Goal: Task Accomplishment & Management: Use online tool/utility

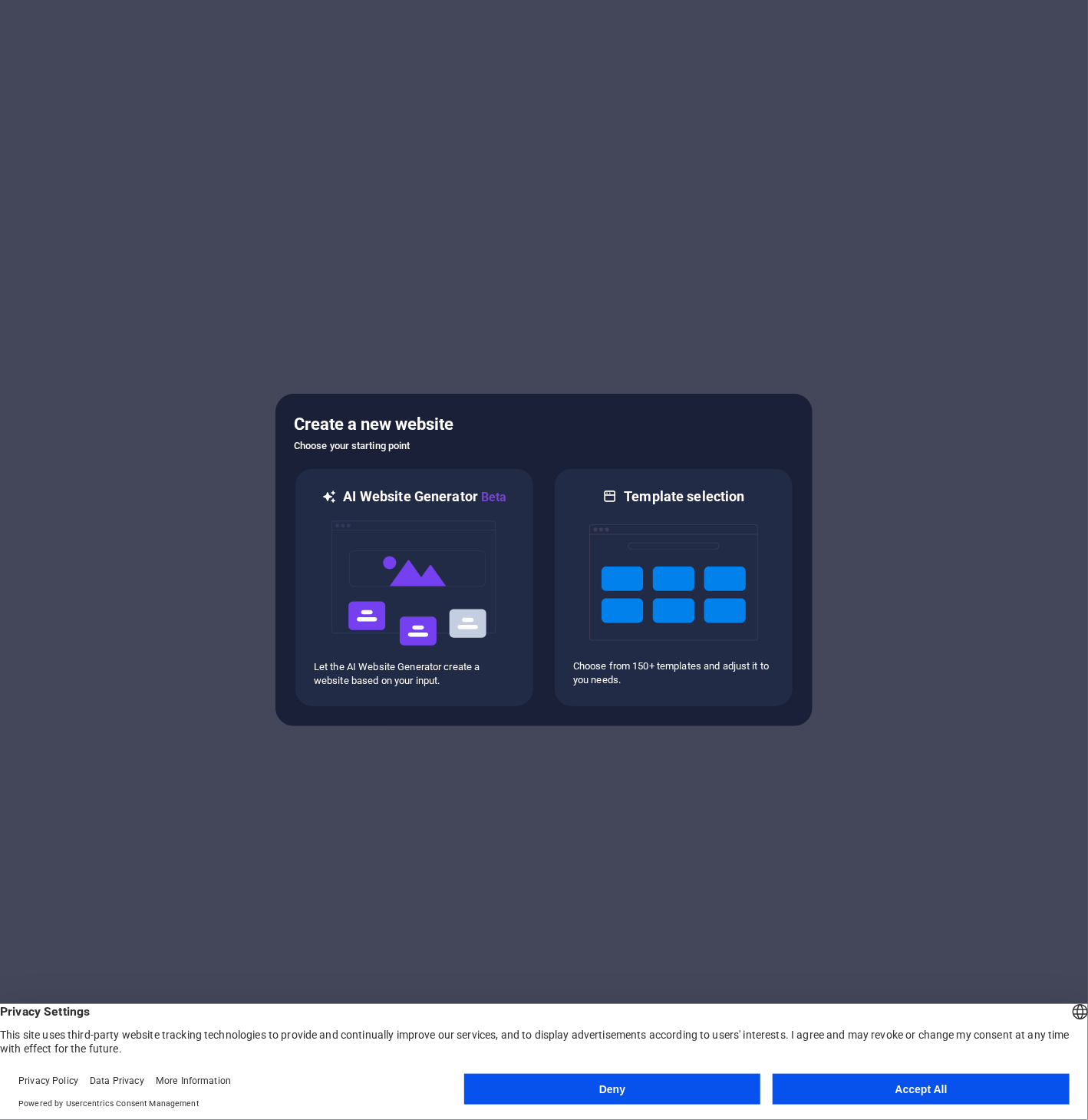
click at [297, 195] on div at bounding box center [544, 560] width 1088 height 1120
click at [834, 1077] on button "Accept All" at bounding box center [921, 1089] width 297 height 31
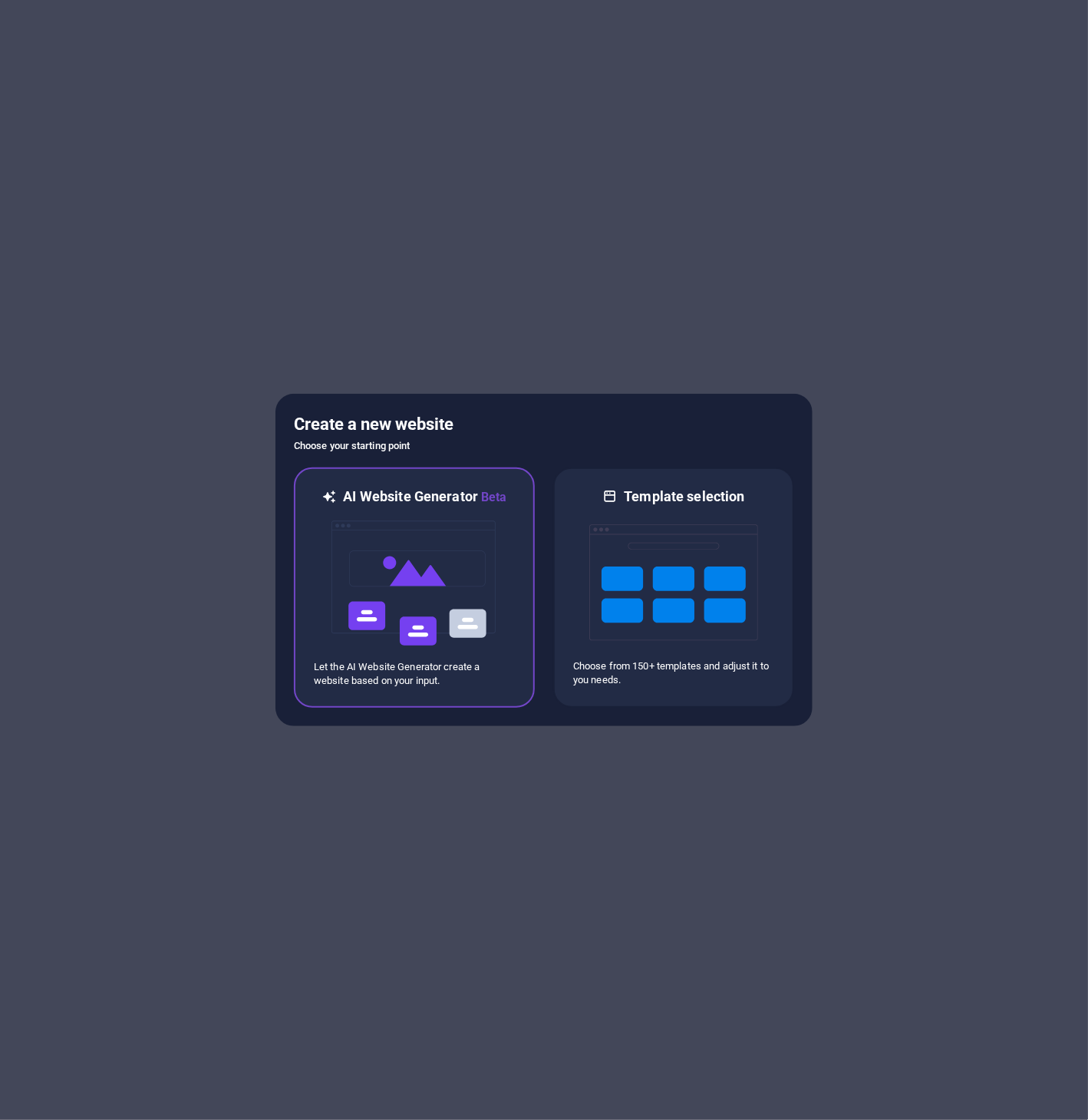
click at [466, 583] on img at bounding box center [414, 583] width 168 height 153
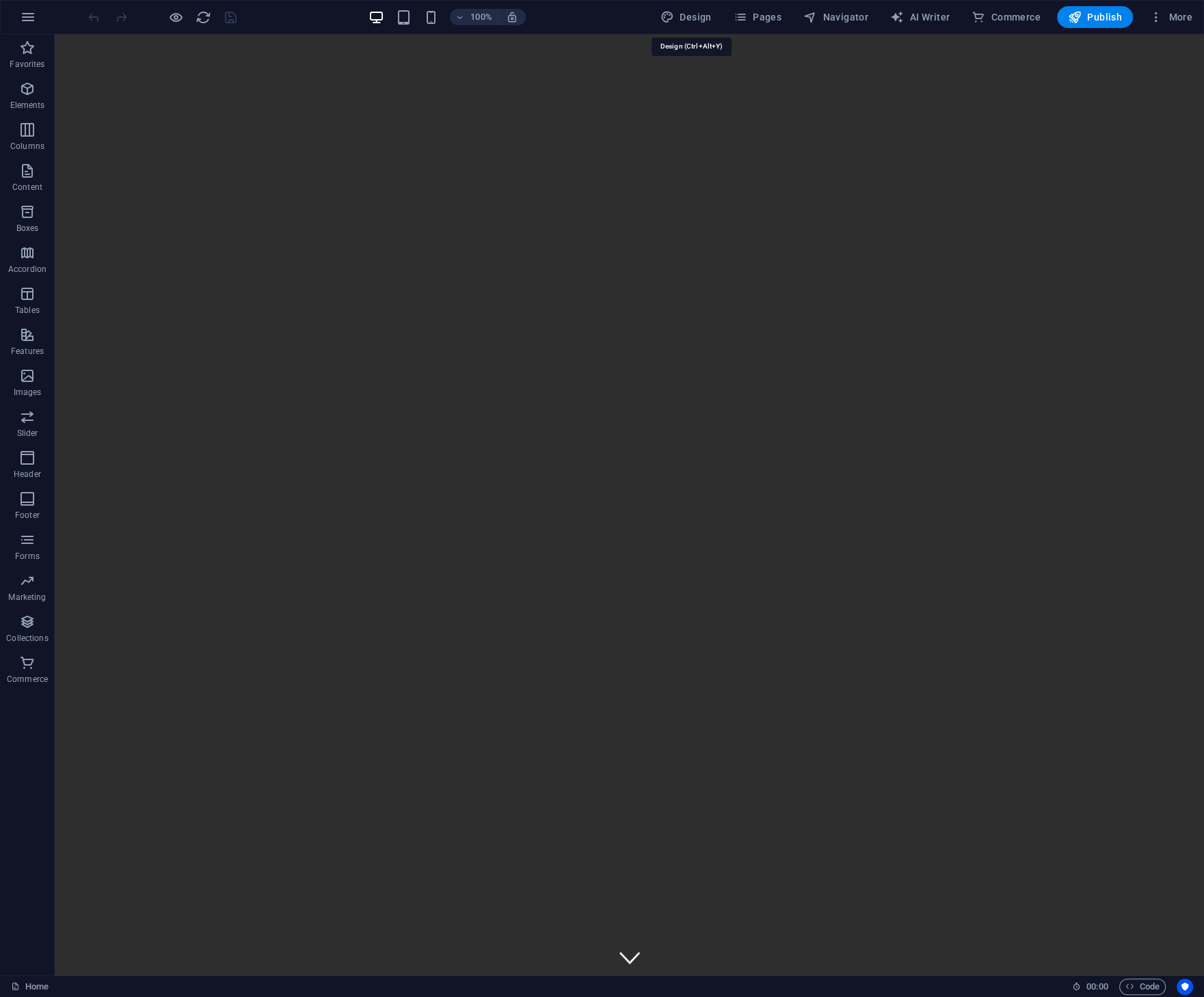
drag, startPoint x: 691, startPoint y: 20, endPoint x: 688, endPoint y: 29, distance: 9.5
click at [691, 20] on span "Design" at bounding box center [686, 17] width 52 height 13
select select "px"
select select "200"
select select "px"
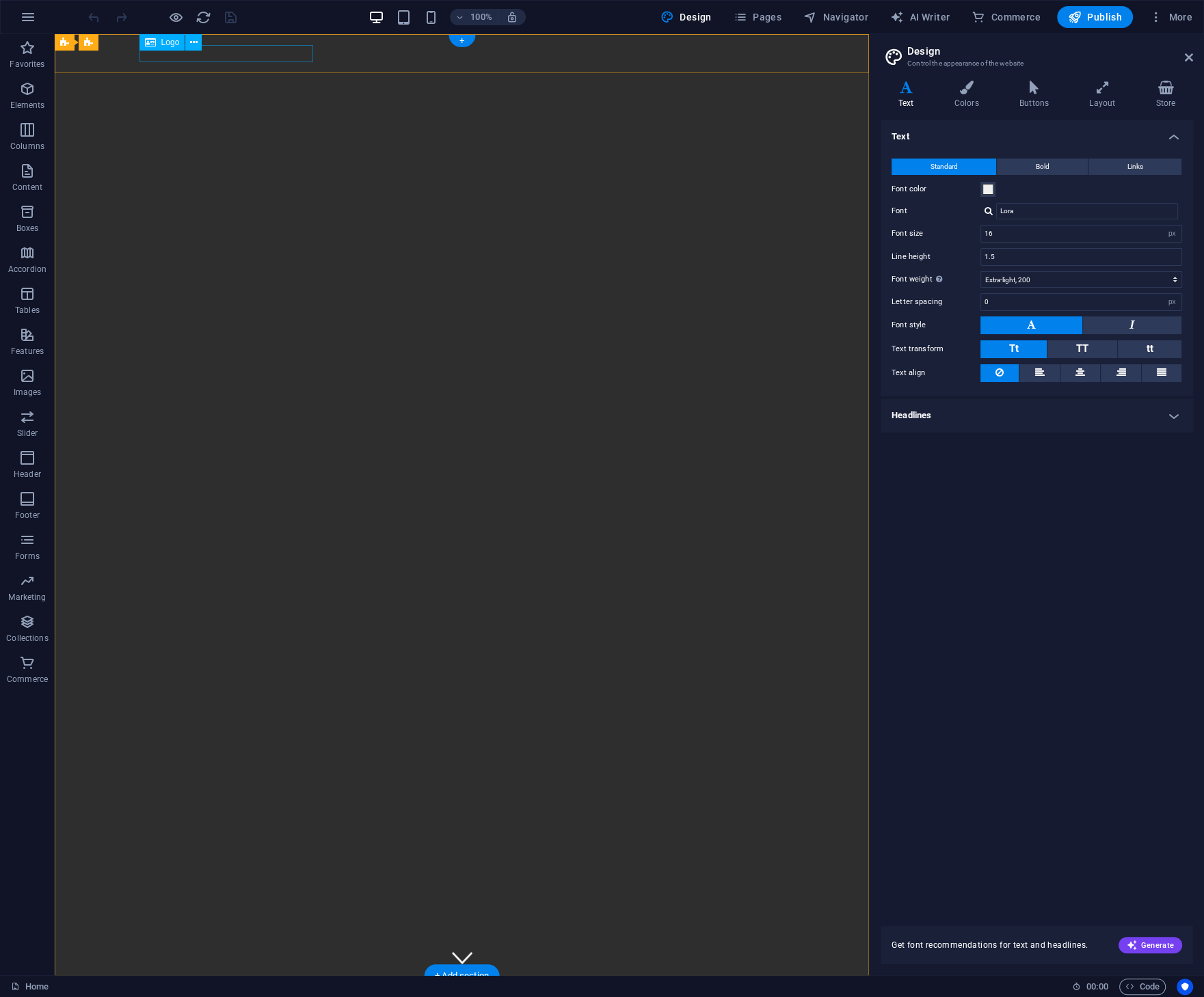
click at [279, 987] on div "[DOMAIN_NAME]" at bounding box center [462, 995] width 645 height 17
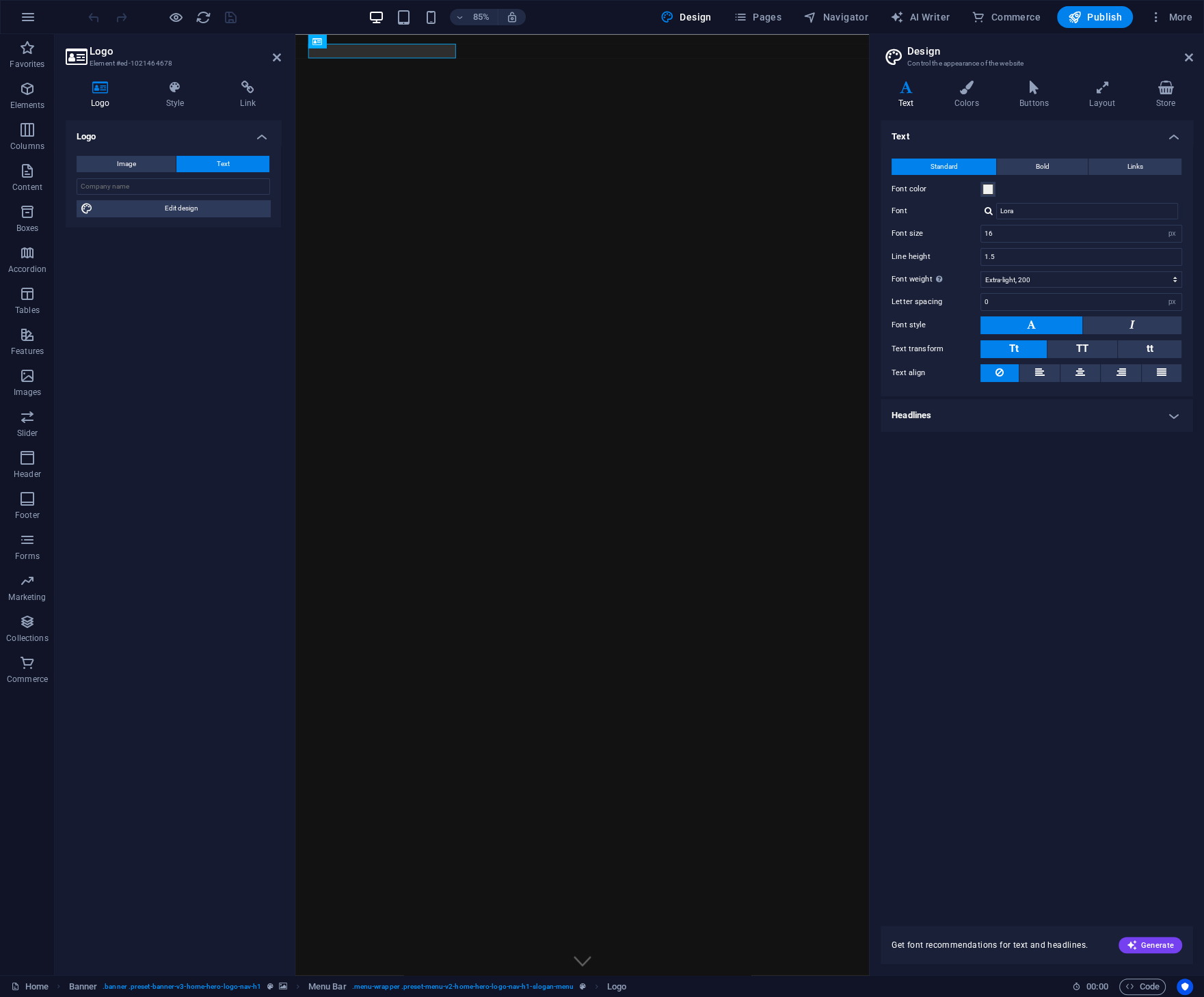
click at [279, 58] on icon at bounding box center [277, 57] width 8 height 11
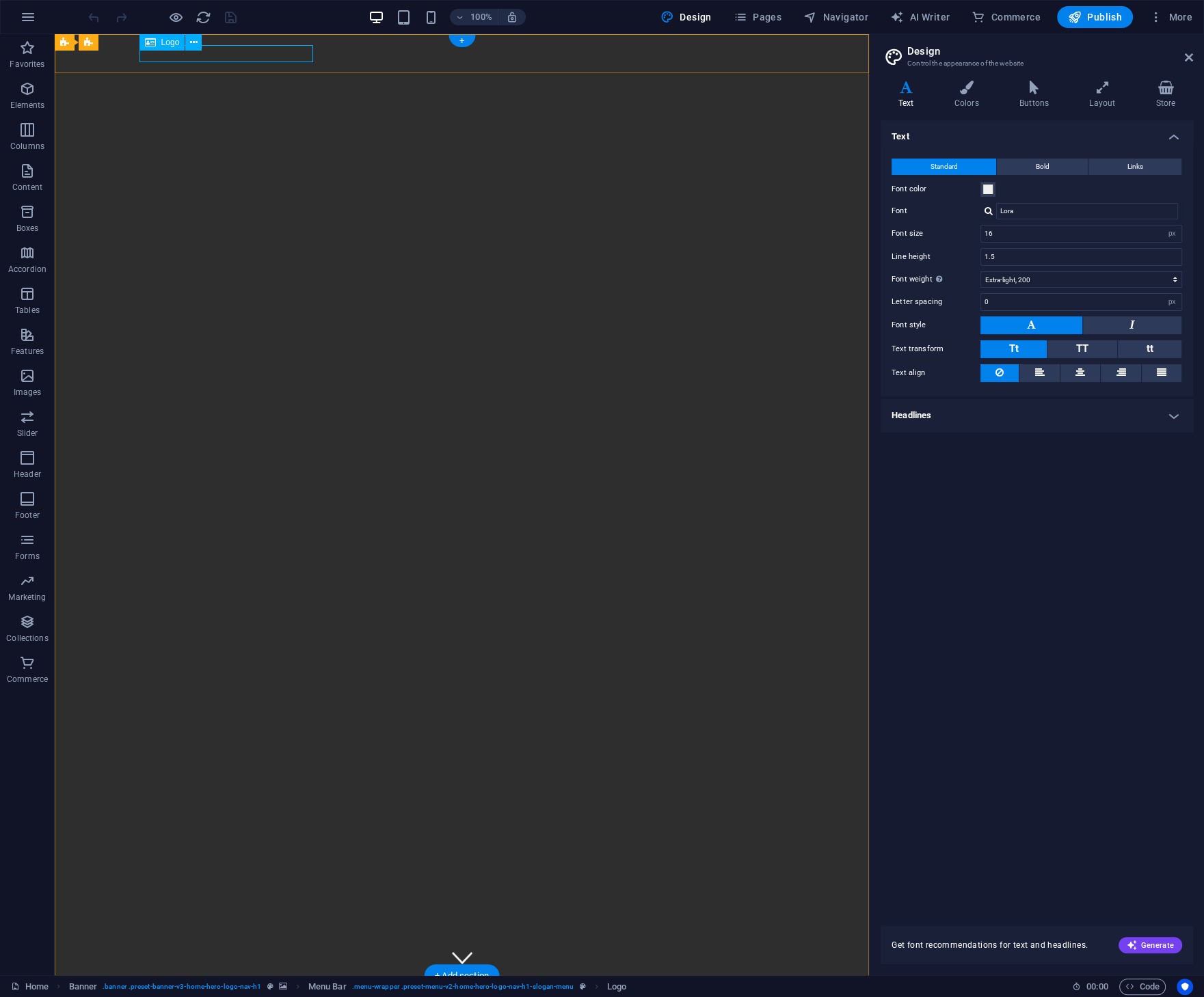
click at [295, 987] on div "[DOMAIN_NAME]" at bounding box center [462, 995] width 645 height 17
click at [264, 987] on div "[DOMAIN_NAME]" at bounding box center [462, 995] width 645 height 17
click at [166, 987] on div "[DOMAIN_NAME]" at bounding box center [462, 995] width 645 height 17
click at [164, 42] on span "Logo" at bounding box center [171, 42] width 18 height 8
click at [191, 44] on icon at bounding box center [193, 42] width 7 height 14
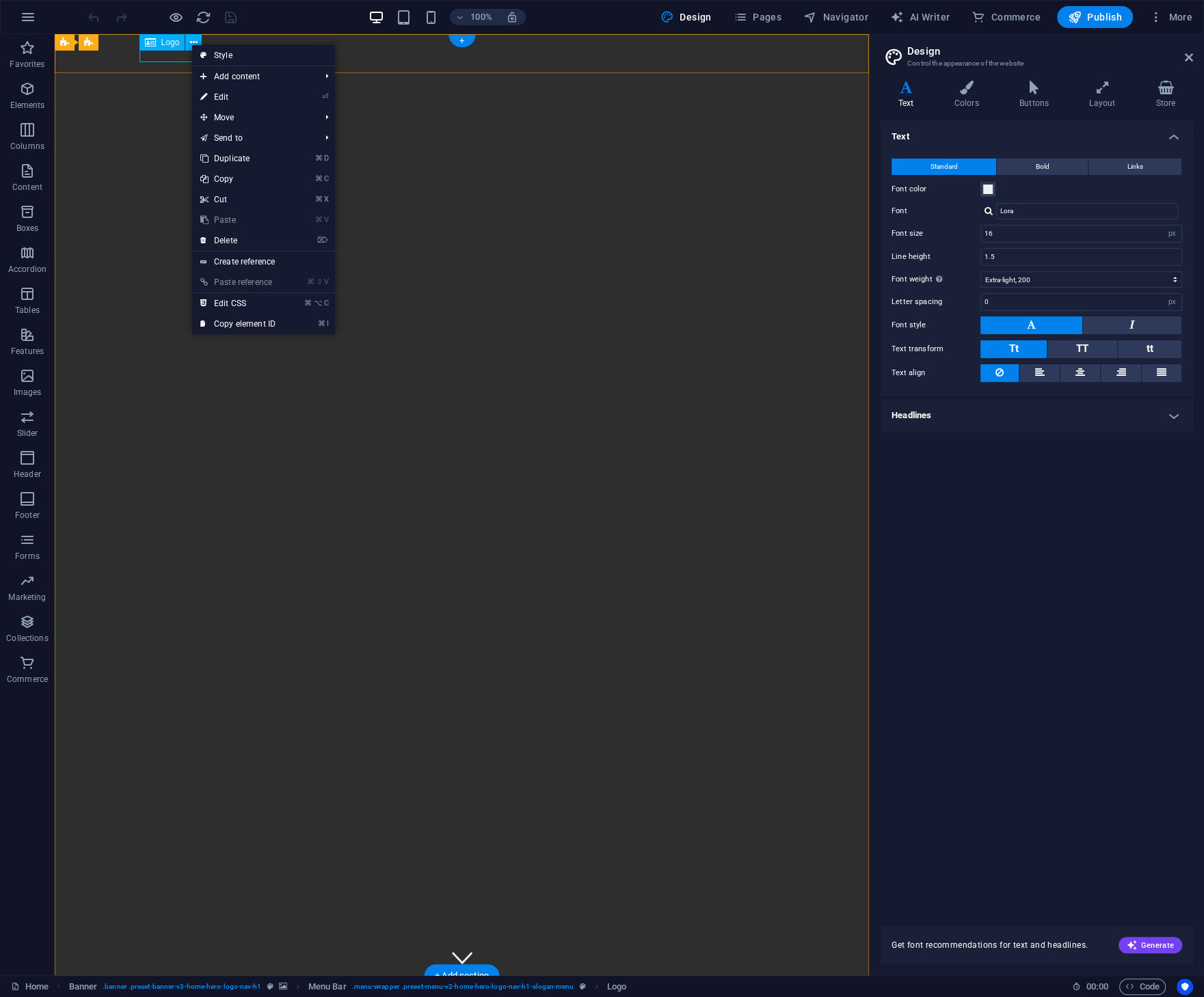
click at [150, 987] on div "[DOMAIN_NAME]" at bounding box center [462, 995] width 645 height 17
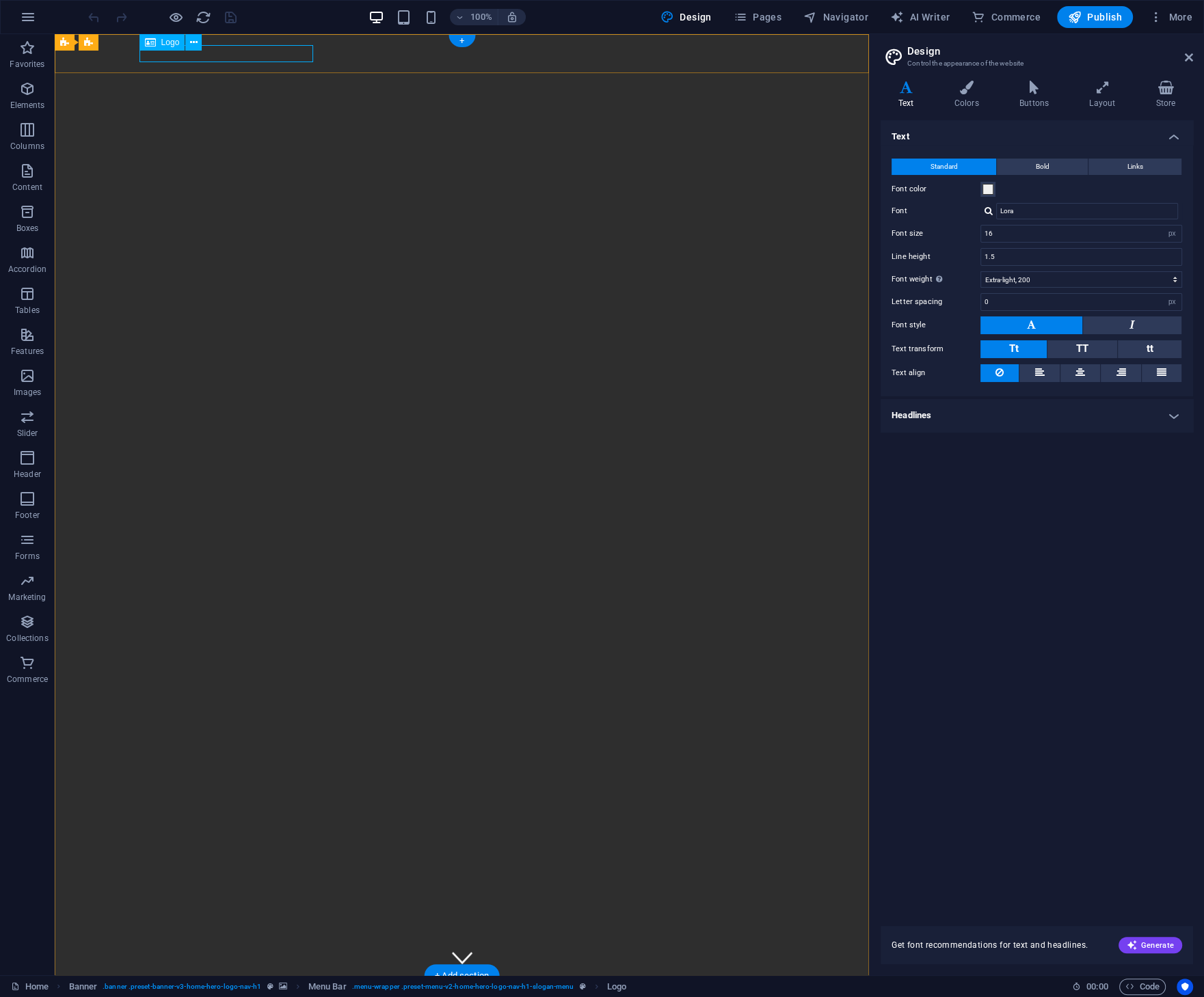
click at [150, 987] on div "[DOMAIN_NAME]" at bounding box center [462, 995] width 645 height 17
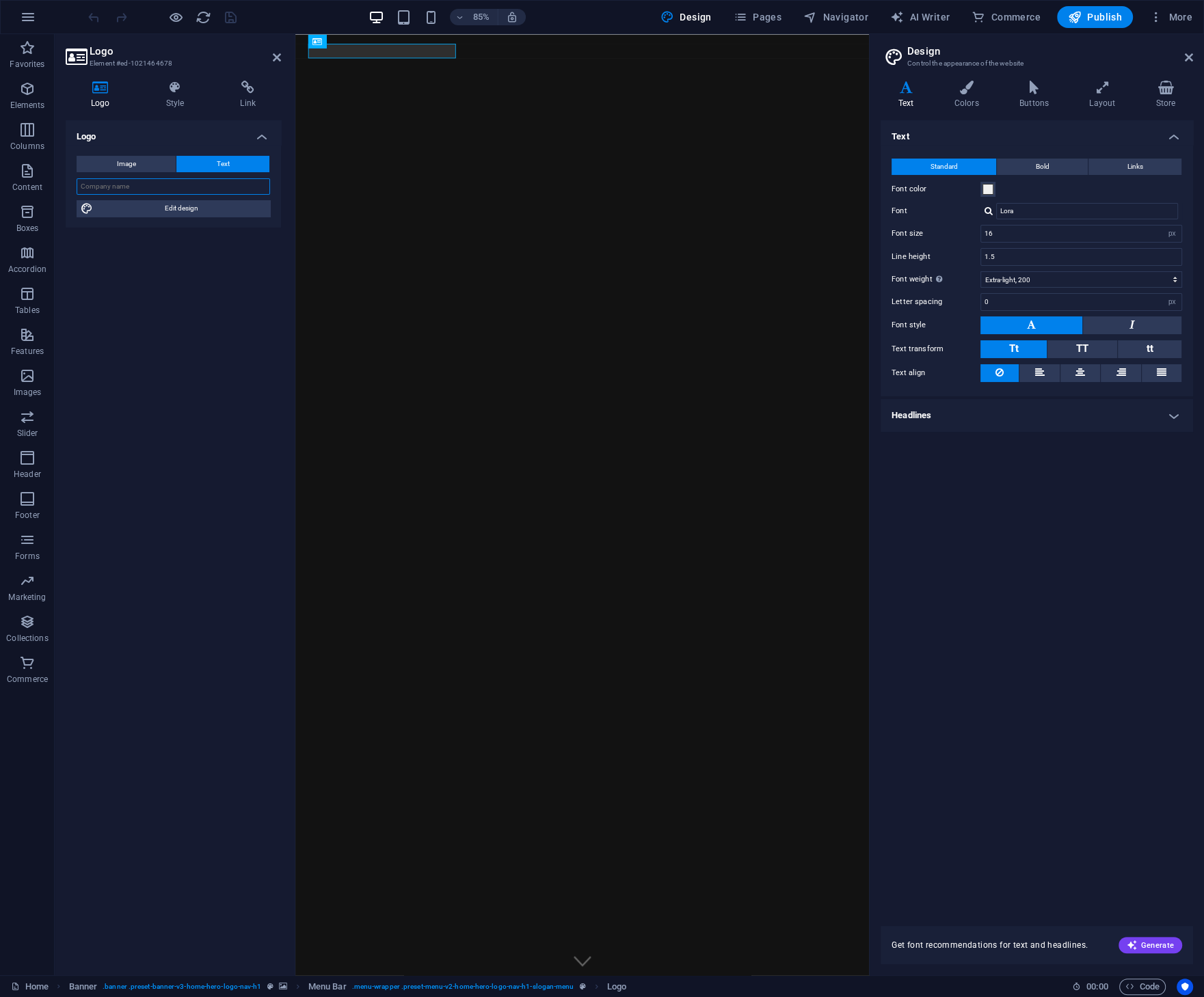
click at [175, 188] on input "text" at bounding box center [173, 187] width 193 height 17
type input "Southwest Symphony"
click at [177, 93] on icon at bounding box center [175, 87] width 69 height 13
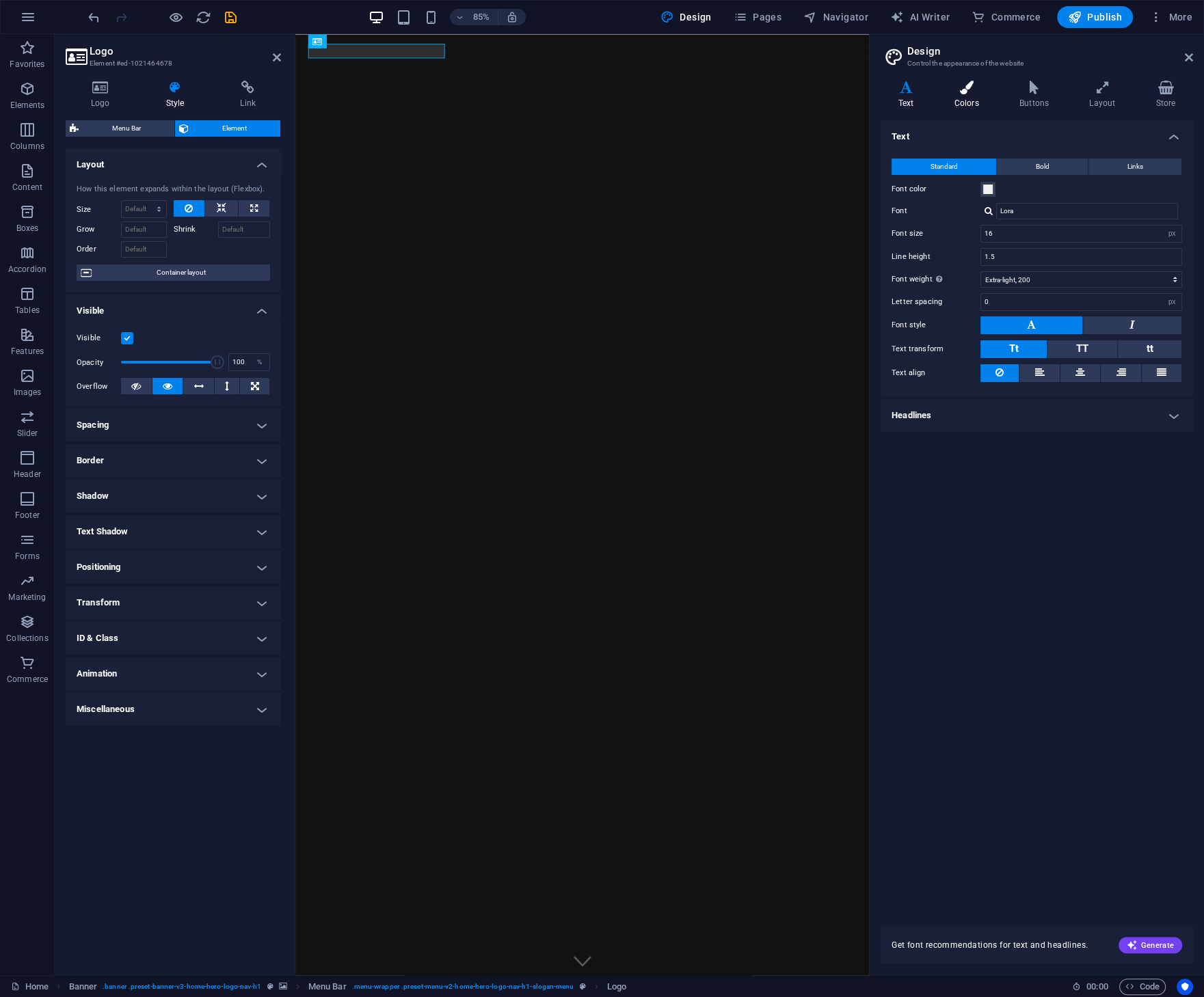
click at [972, 93] on icon at bounding box center [966, 87] width 59 height 13
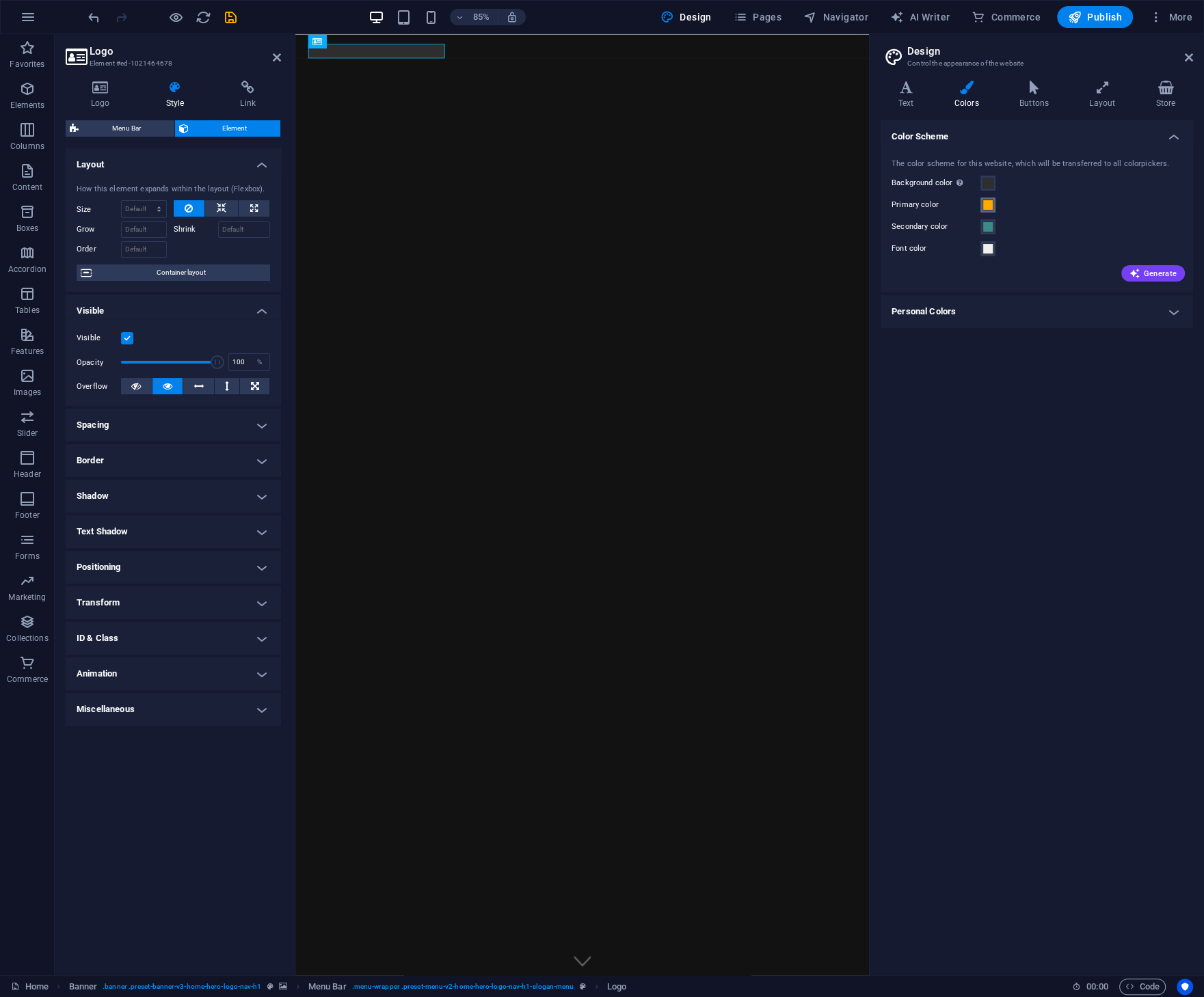
click at [991, 205] on span at bounding box center [987, 205] width 11 height 11
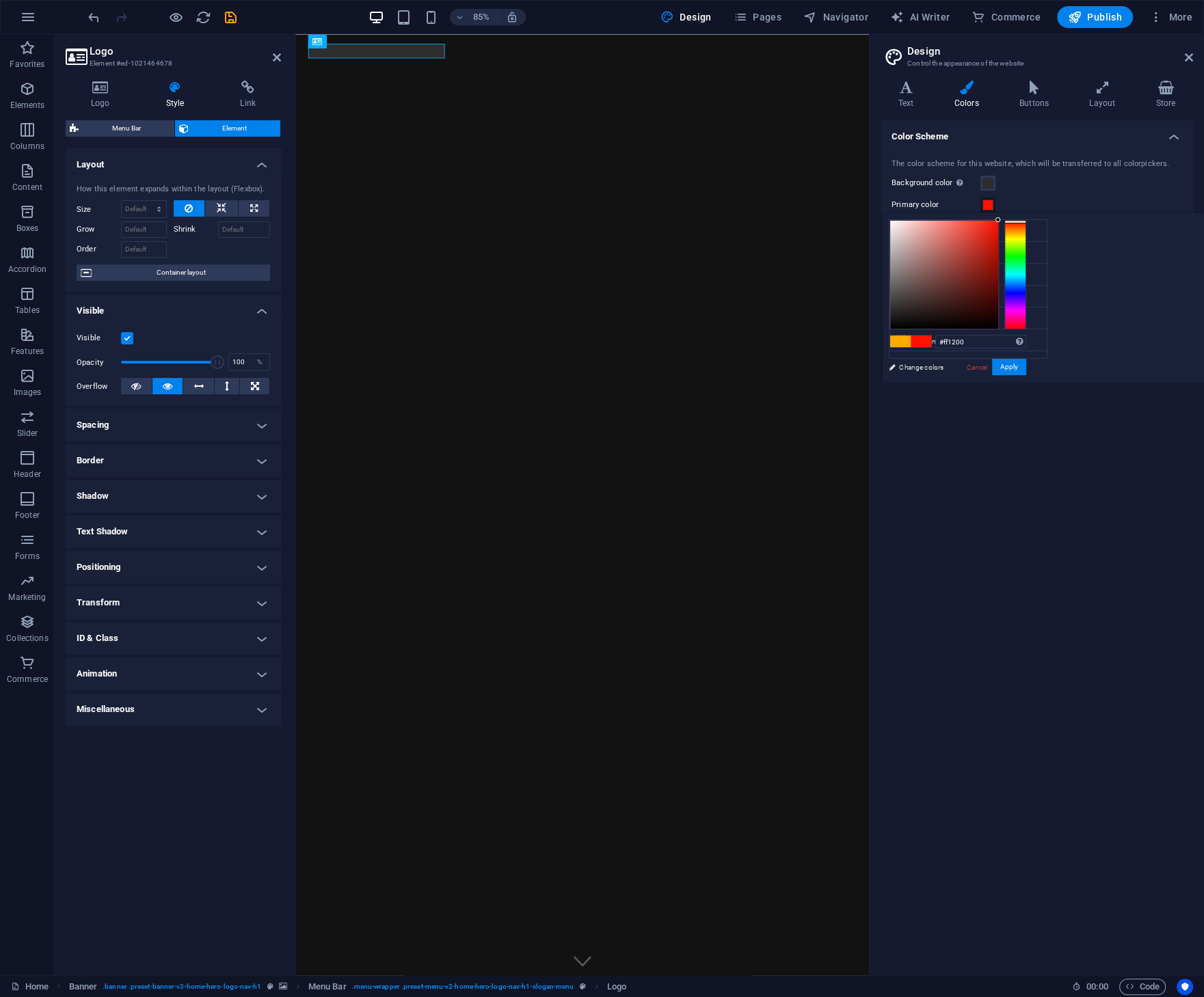
drag, startPoint x: 1016, startPoint y: 230, endPoint x: 1017, endPoint y: 222, distance: 8.1
click at [1017, 222] on div at bounding box center [1015, 222] width 22 height 3
type input "#d51203"
drag, startPoint x: 996, startPoint y: 230, endPoint x: 996, endPoint y: 237, distance: 7.0
click at [996, 237] on div at bounding box center [944, 275] width 108 height 108
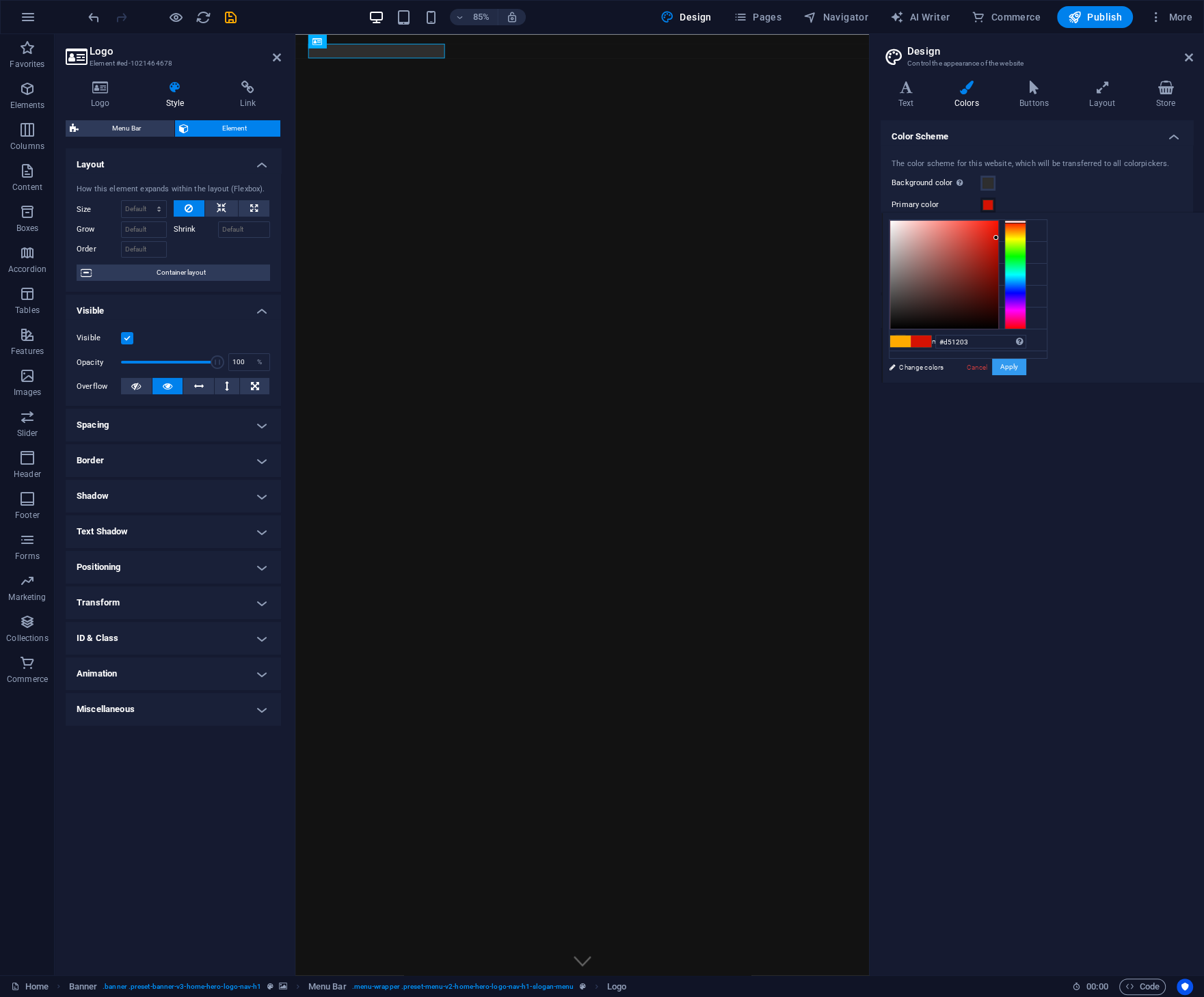
click at [1011, 366] on button "Apply" at bounding box center [1008, 367] width 34 height 17
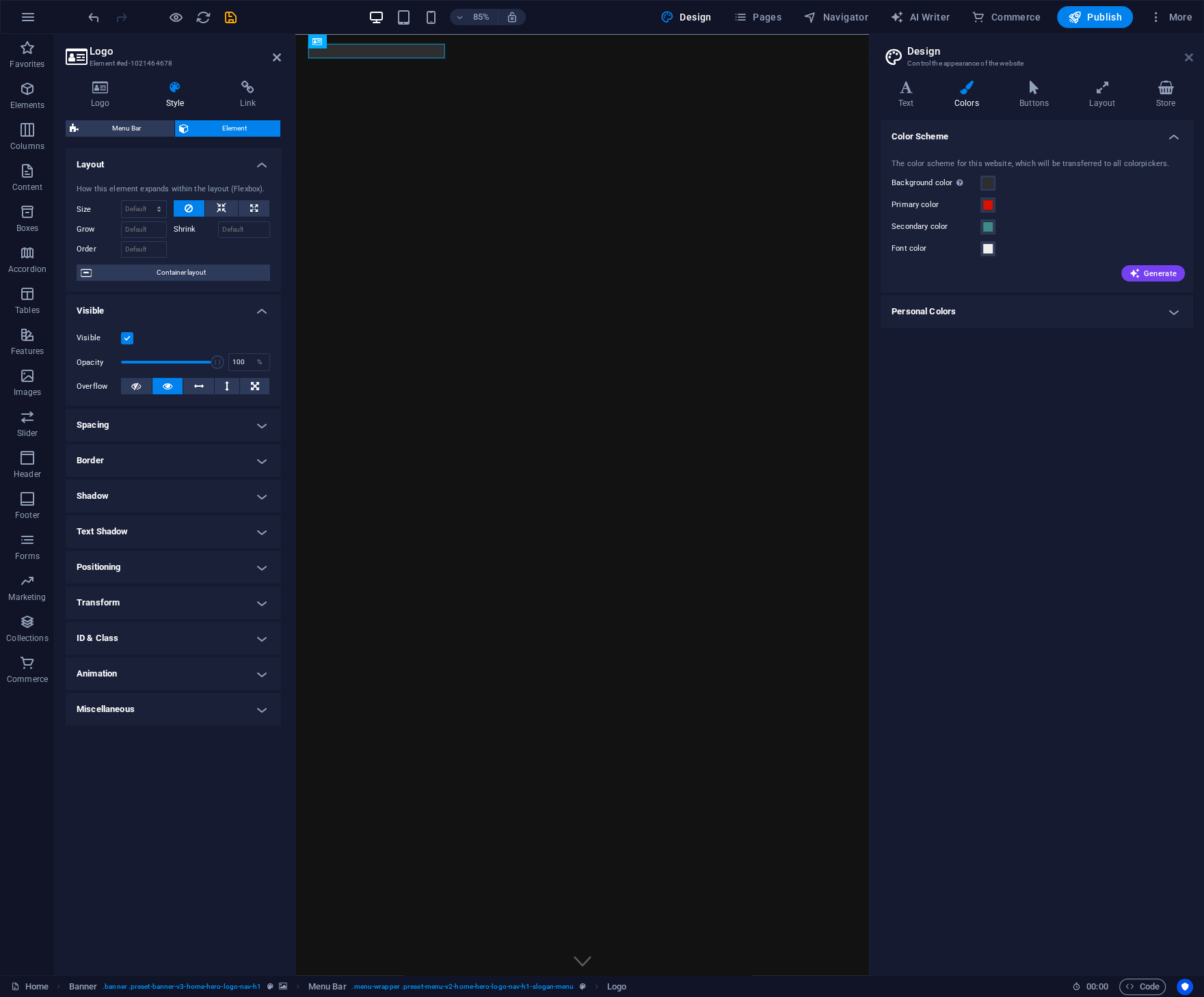
click at [1186, 57] on icon at bounding box center [1189, 57] width 8 height 11
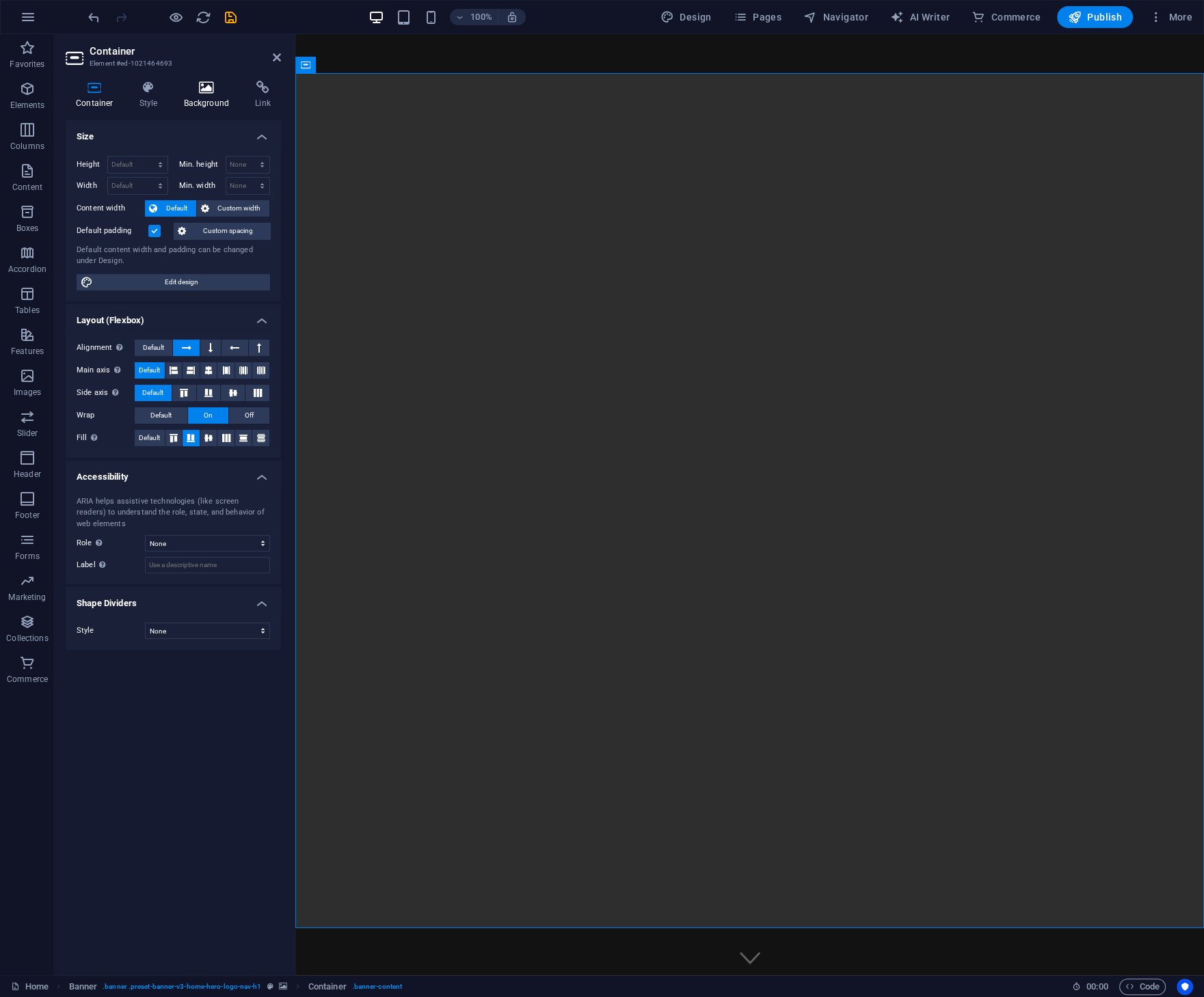
click at [204, 87] on icon at bounding box center [207, 87] width 67 height 13
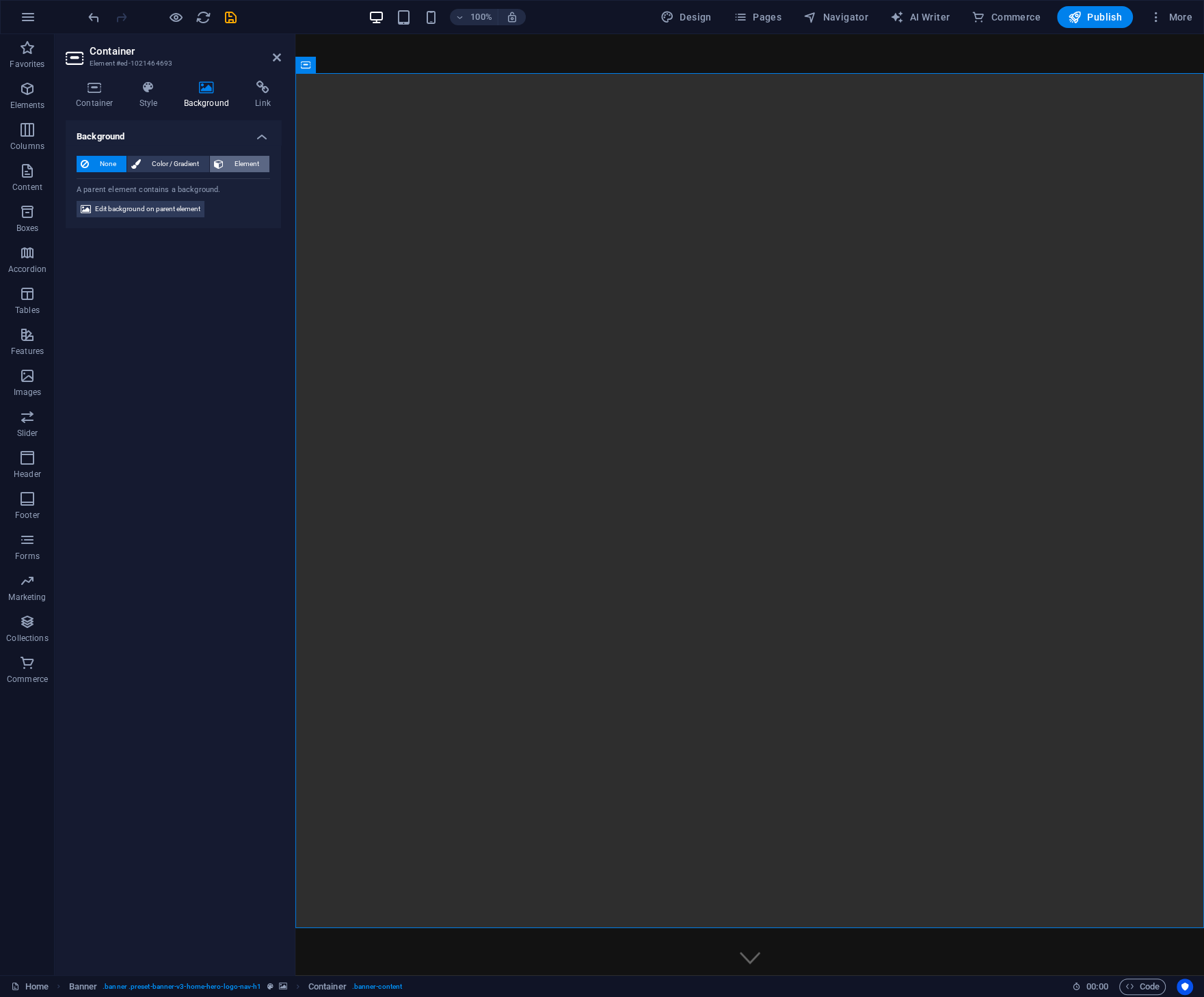
click at [234, 168] on span "Element" at bounding box center [246, 164] width 37 height 17
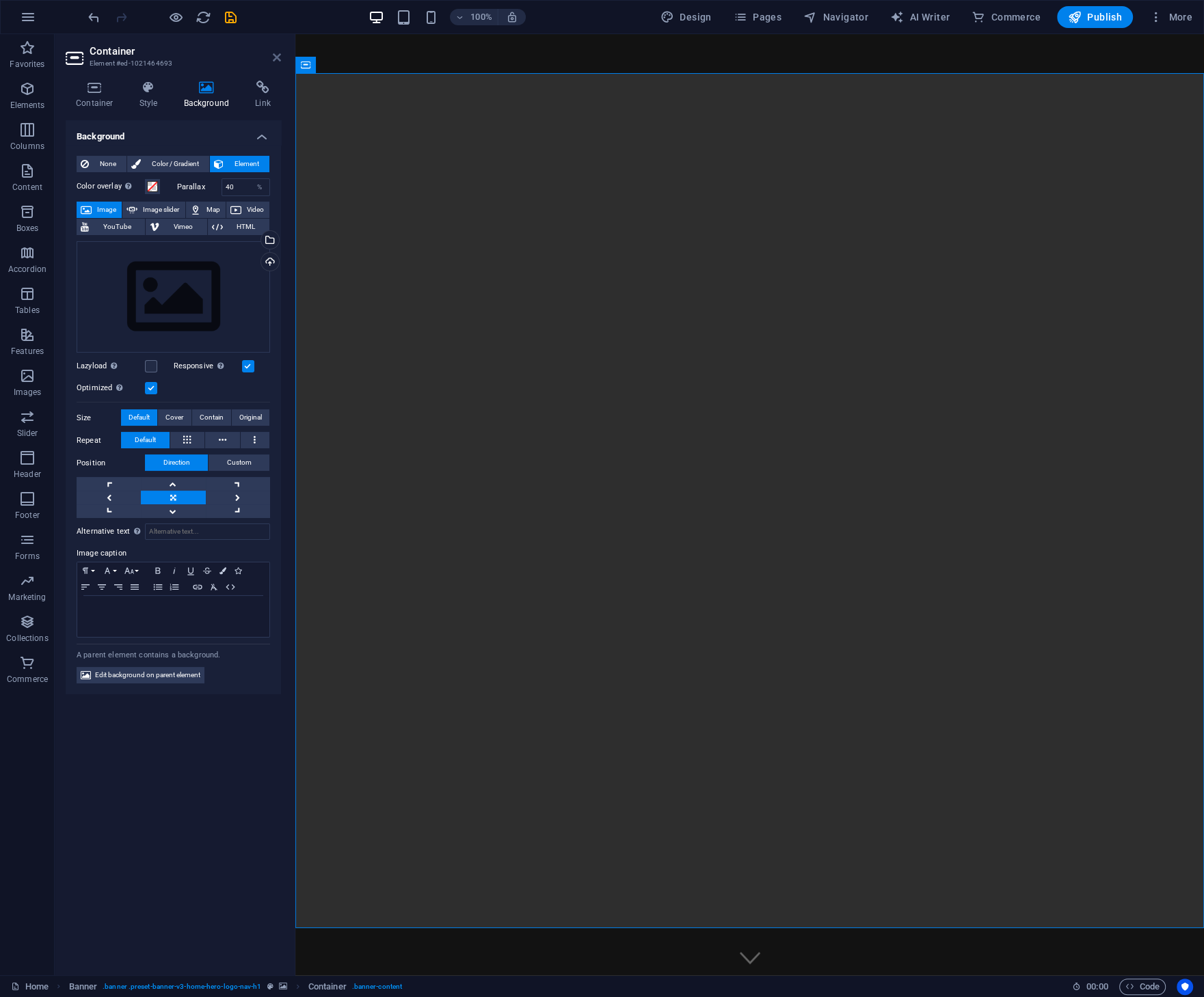
click at [279, 58] on icon at bounding box center [277, 57] width 8 height 11
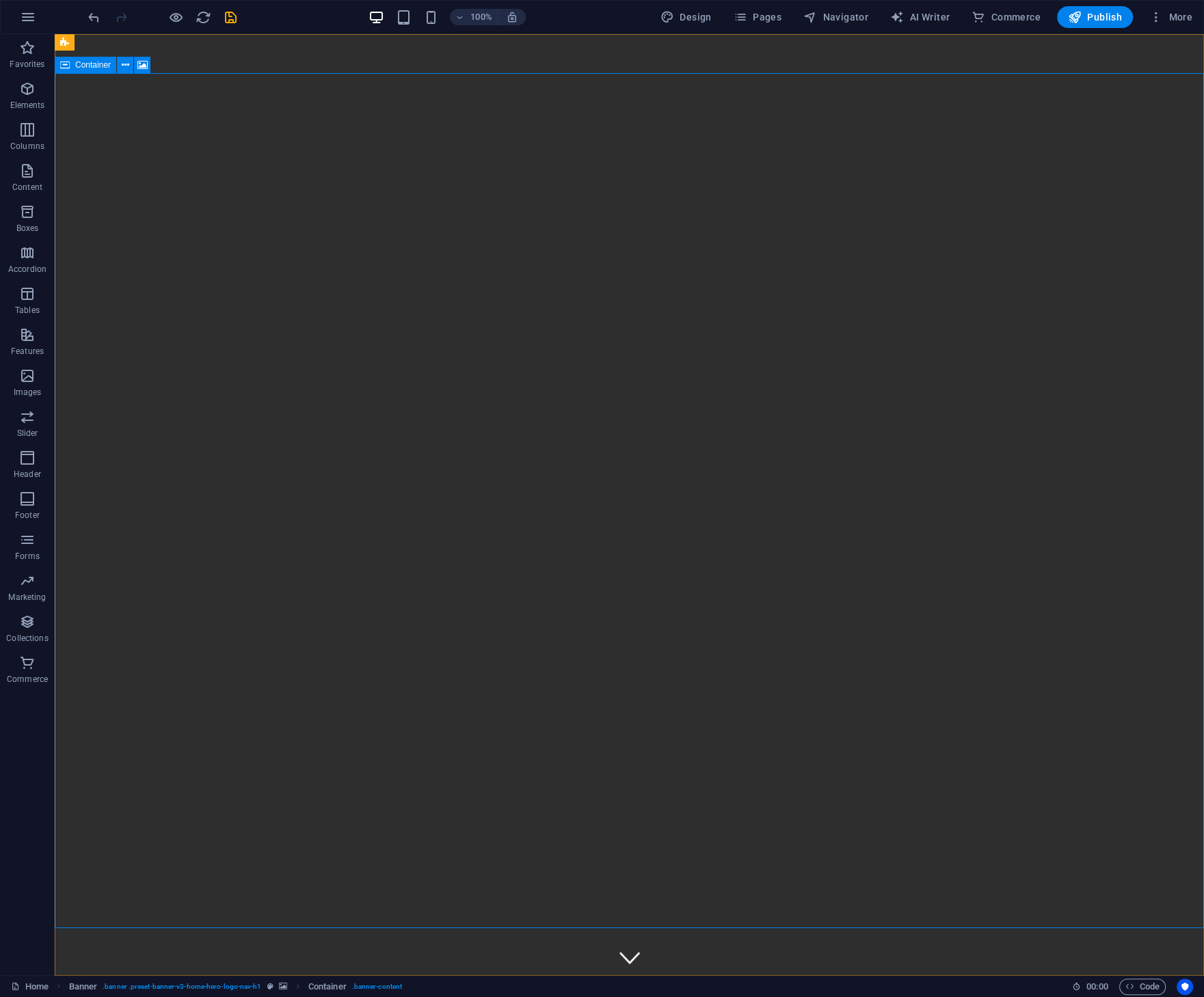
click at [70, 67] on div "Container" at bounding box center [86, 65] width 62 height 17
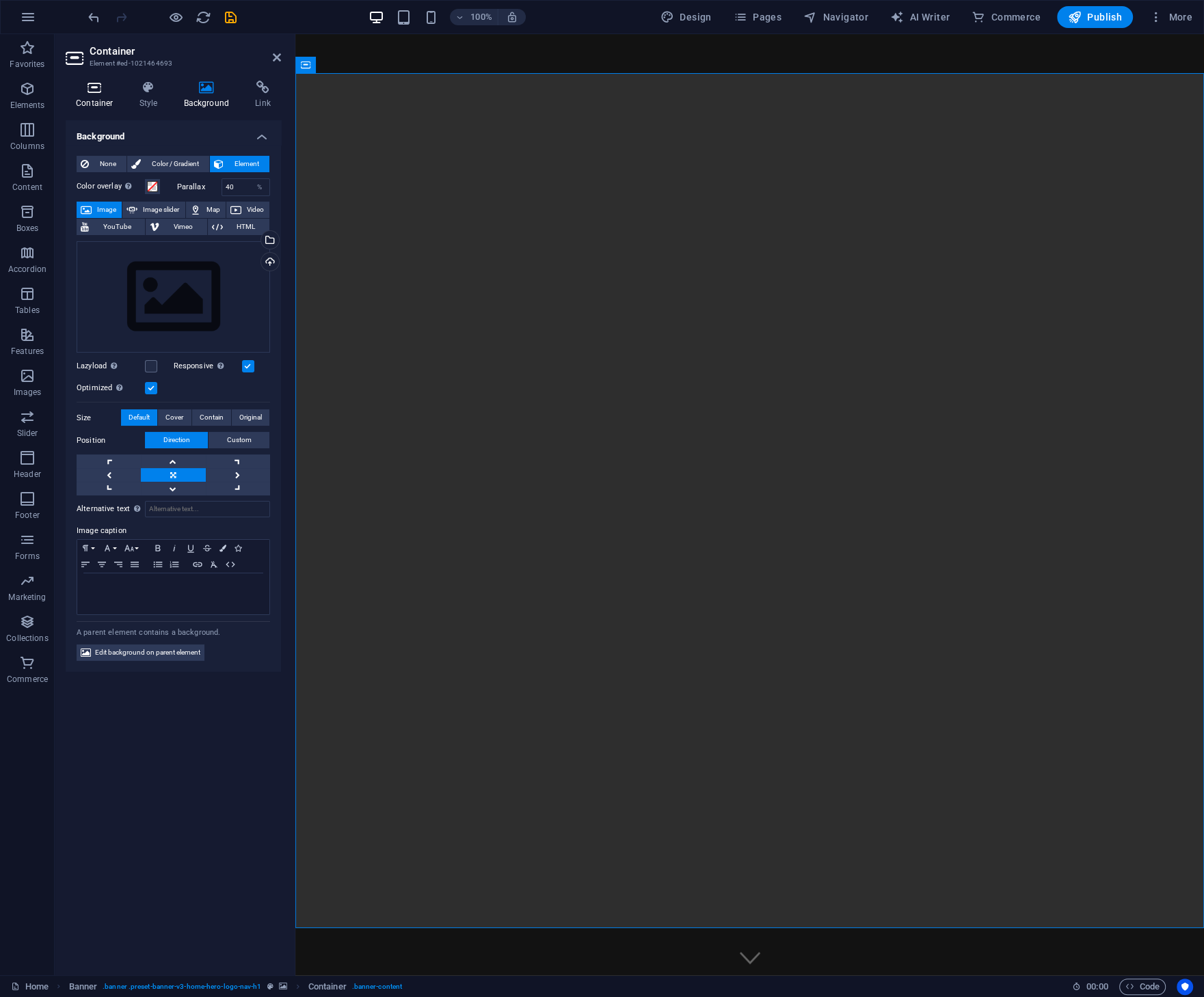
click at [95, 97] on h4 "Container" at bounding box center [97, 95] width 63 height 28
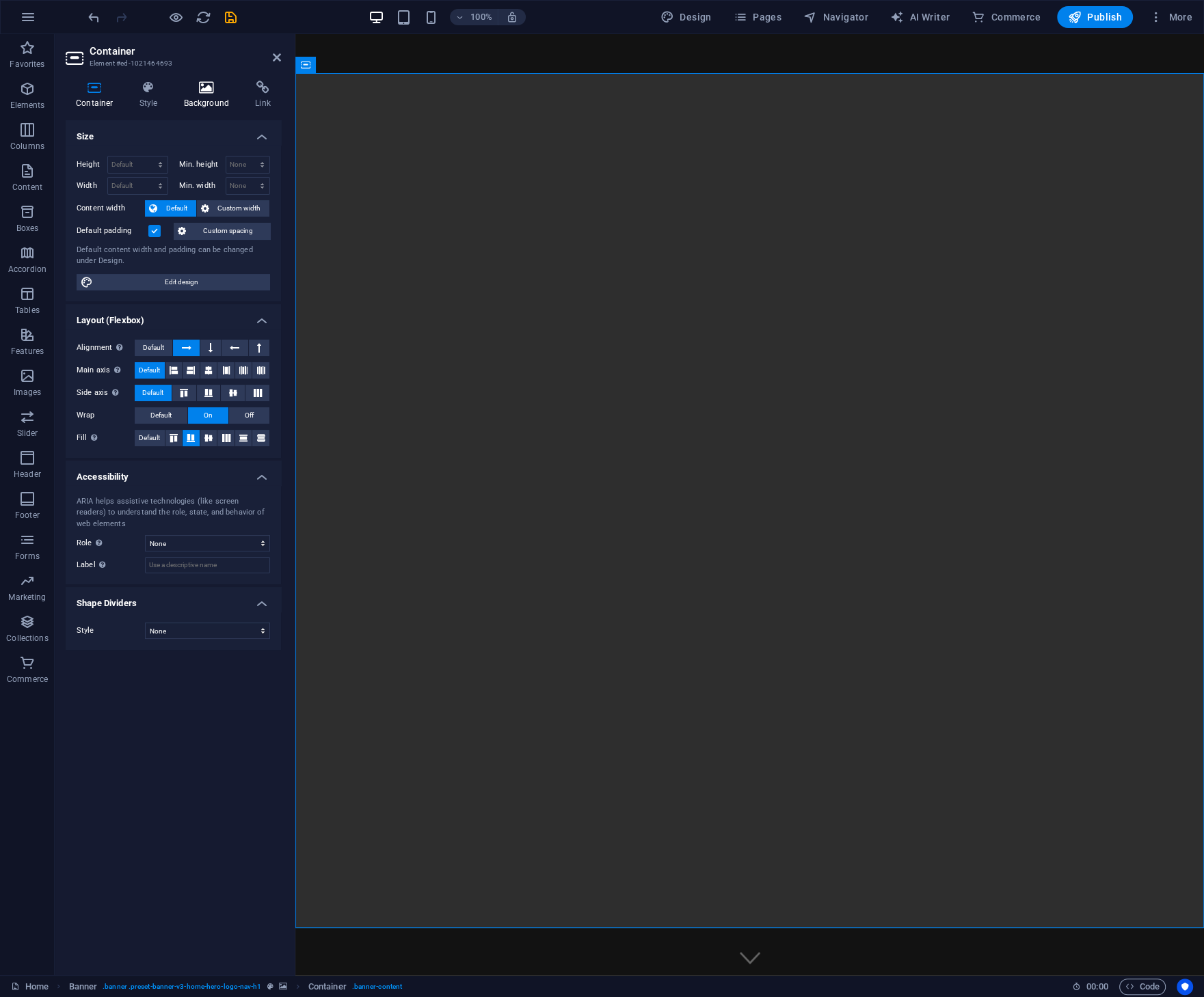
click at [204, 102] on h4 "Background" at bounding box center [209, 95] width 72 height 28
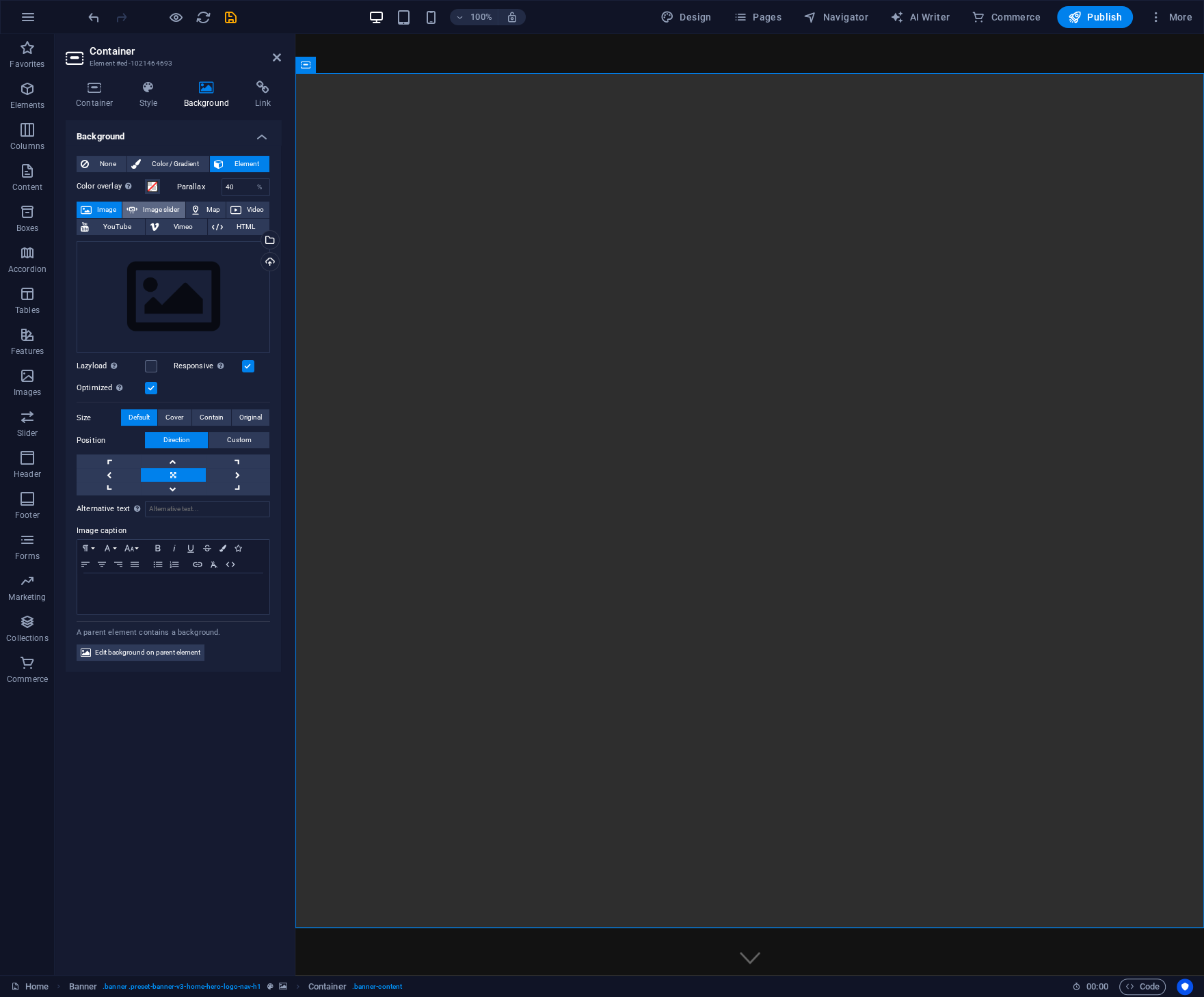
click at [161, 205] on span "Image slider" at bounding box center [161, 210] width 39 height 17
select select "ms"
select select "s"
select select "progressive"
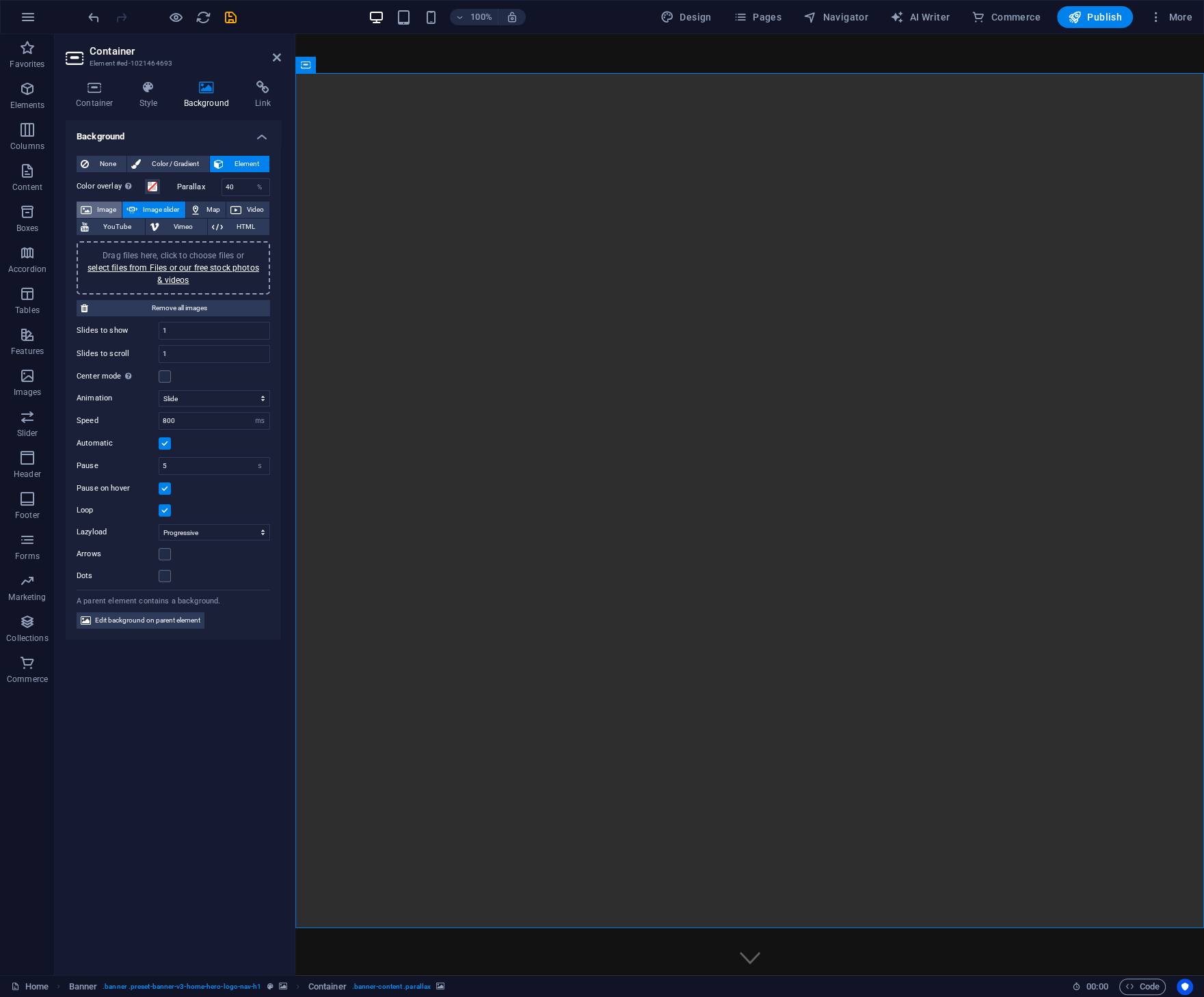
click at [99, 207] on span "Image" at bounding box center [107, 210] width 22 height 17
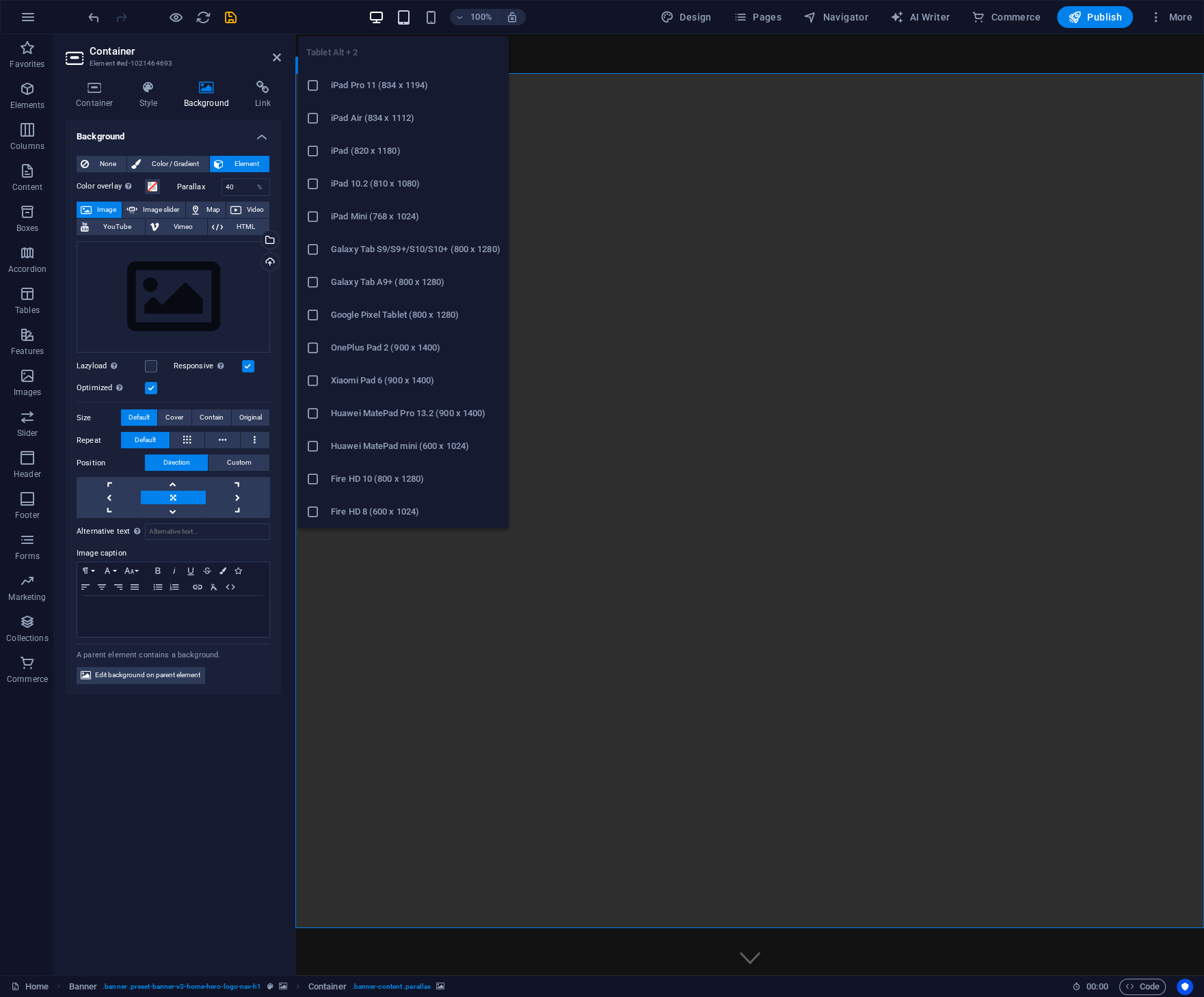
click at [403, 17] on icon "button" at bounding box center [402, 17] width 16 height 16
click at [352, 89] on h6 "iPad Pro 11 (834 x 1194)" at bounding box center [415, 86] width 169 height 17
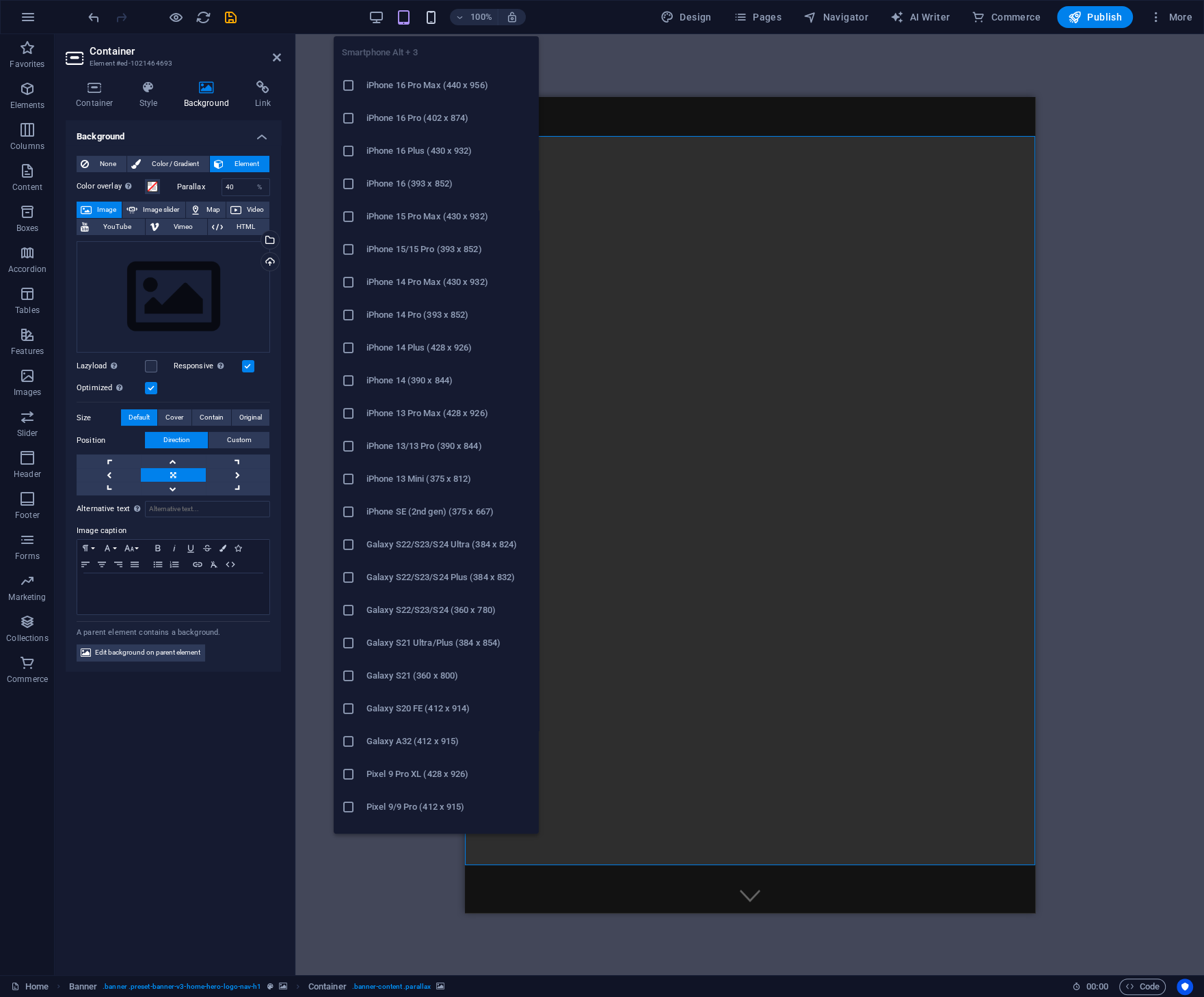
click at [433, 14] on icon "button" at bounding box center [430, 17] width 16 height 16
click at [405, 82] on h6 "iPhone 16 Pro Max (440 x 956)" at bounding box center [448, 86] width 164 height 17
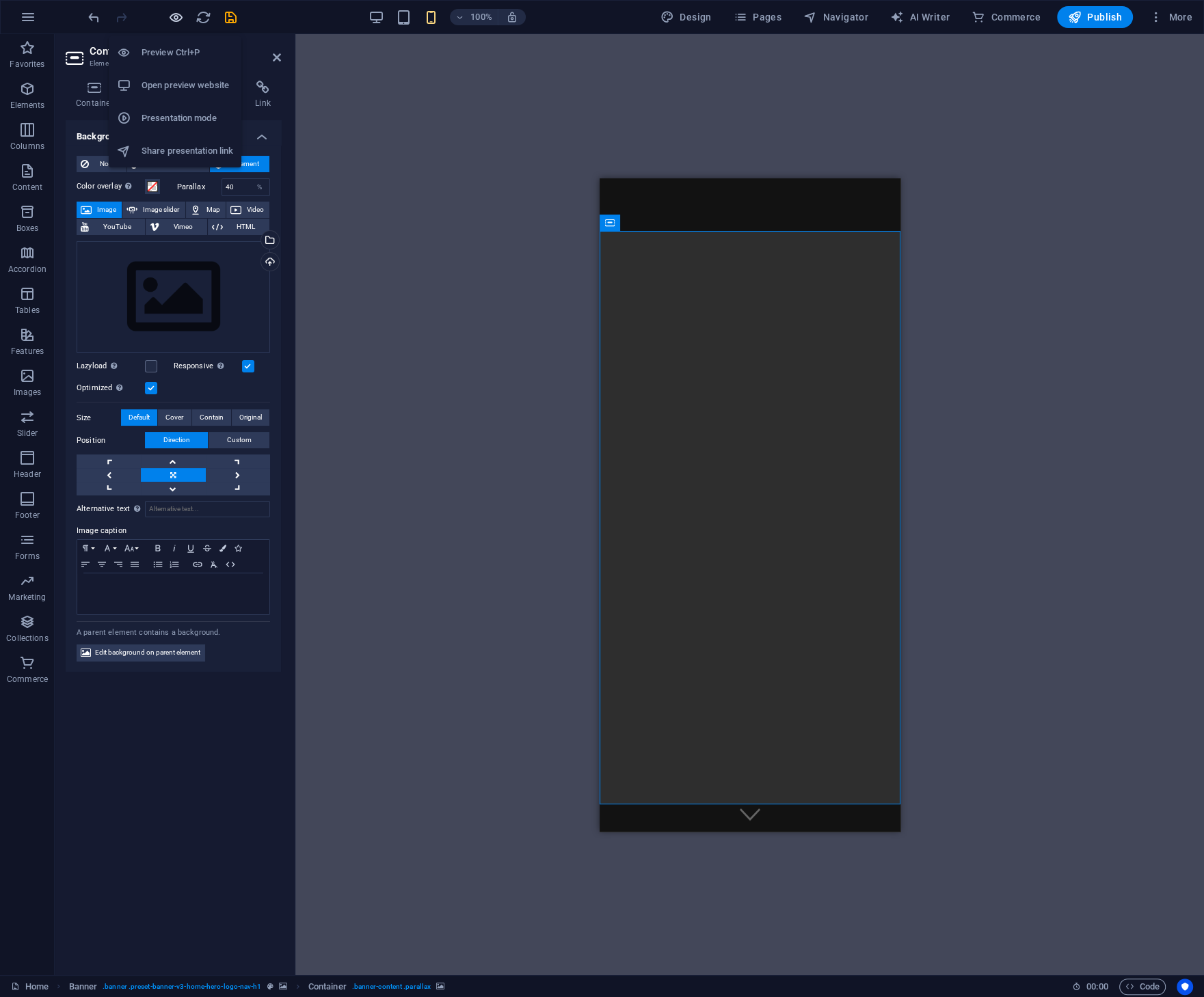
click at [173, 17] on icon "button" at bounding box center [176, 17] width 16 height 16
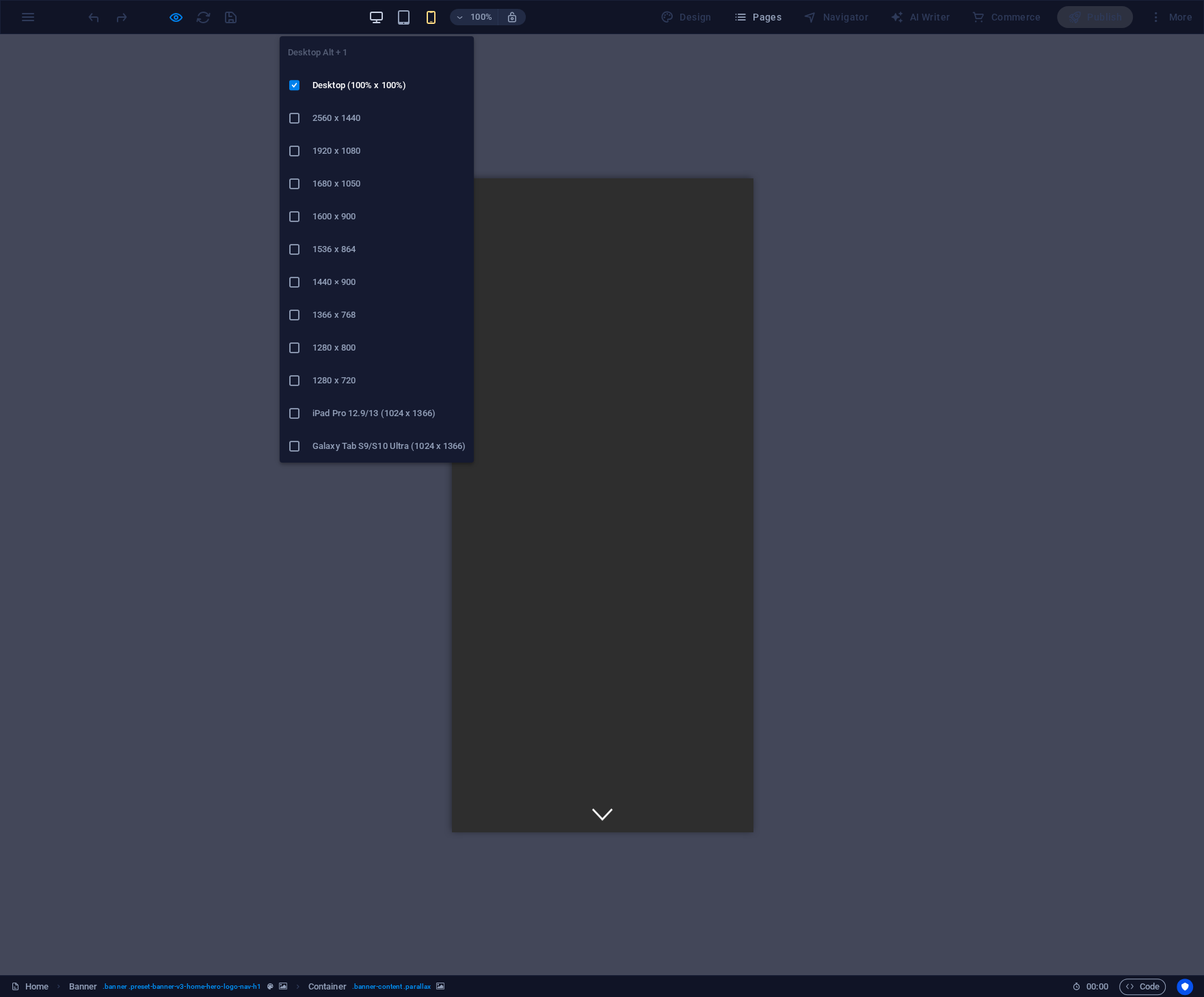
click at [377, 17] on icon "button" at bounding box center [375, 17] width 16 height 16
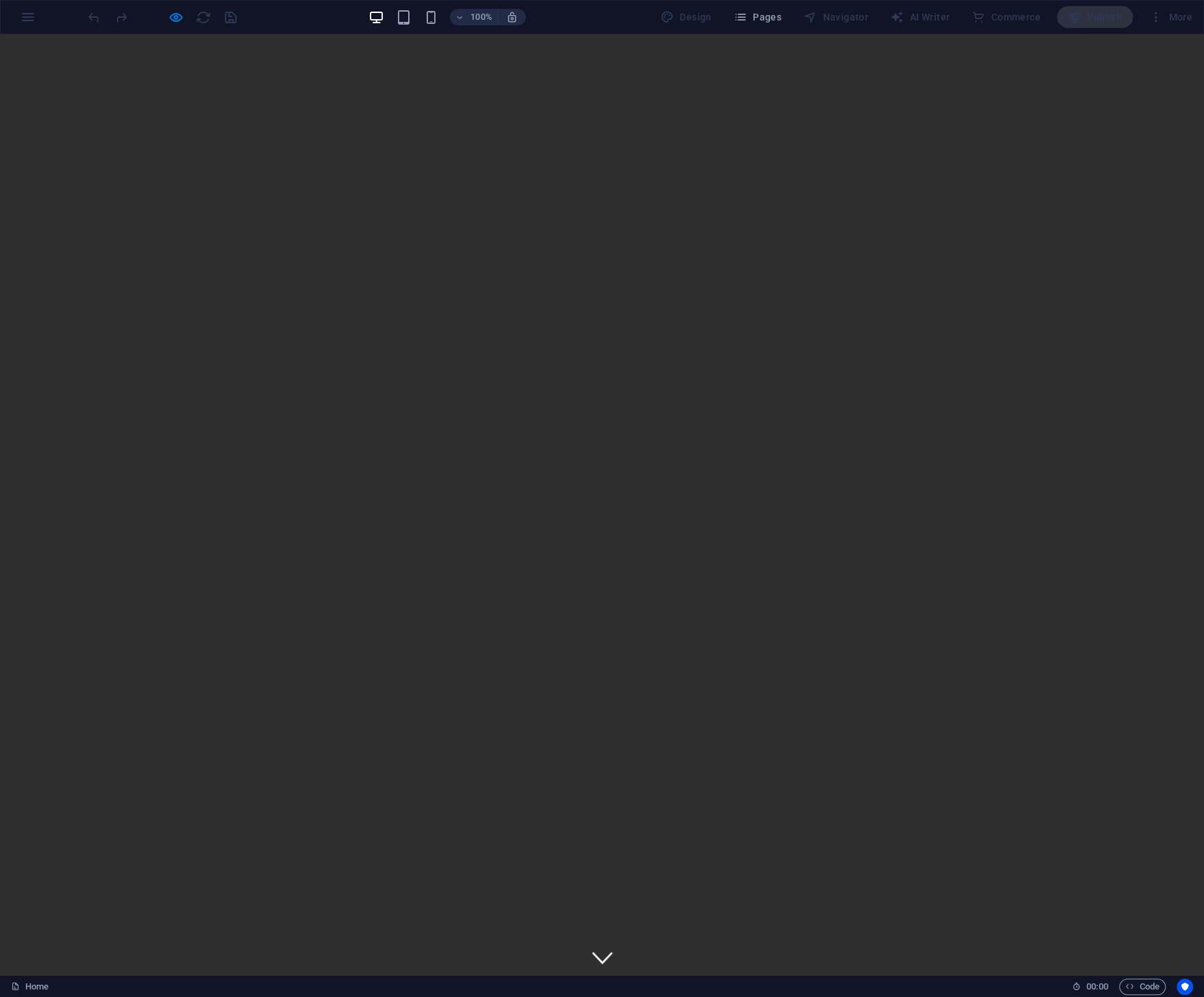
click at [1157, 17] on div "More" at bounding box center [1170, 17] width 54 height 22
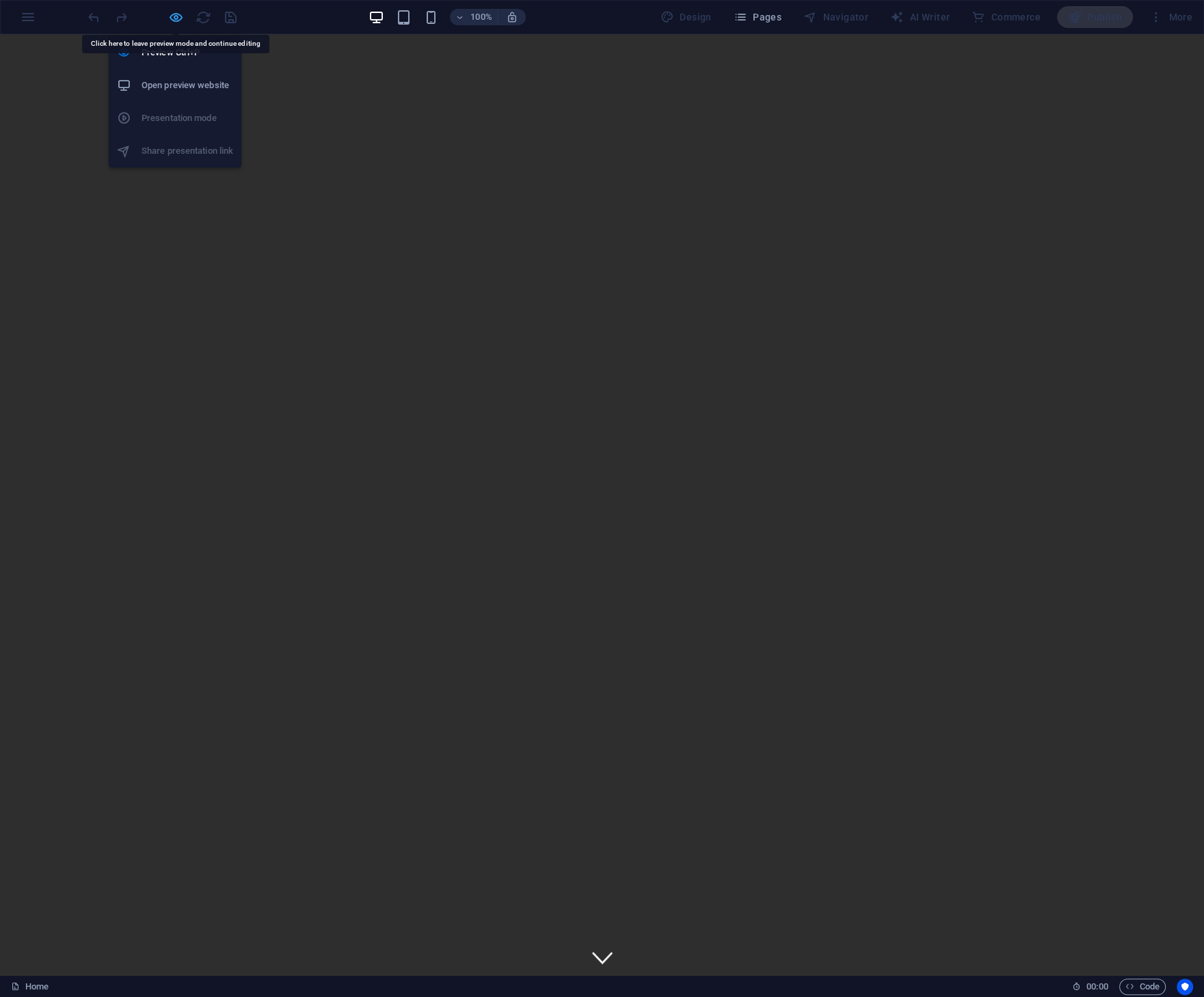
click at [175, 16] on icon "button" at bounding box center [176, 17] width 16 height 16
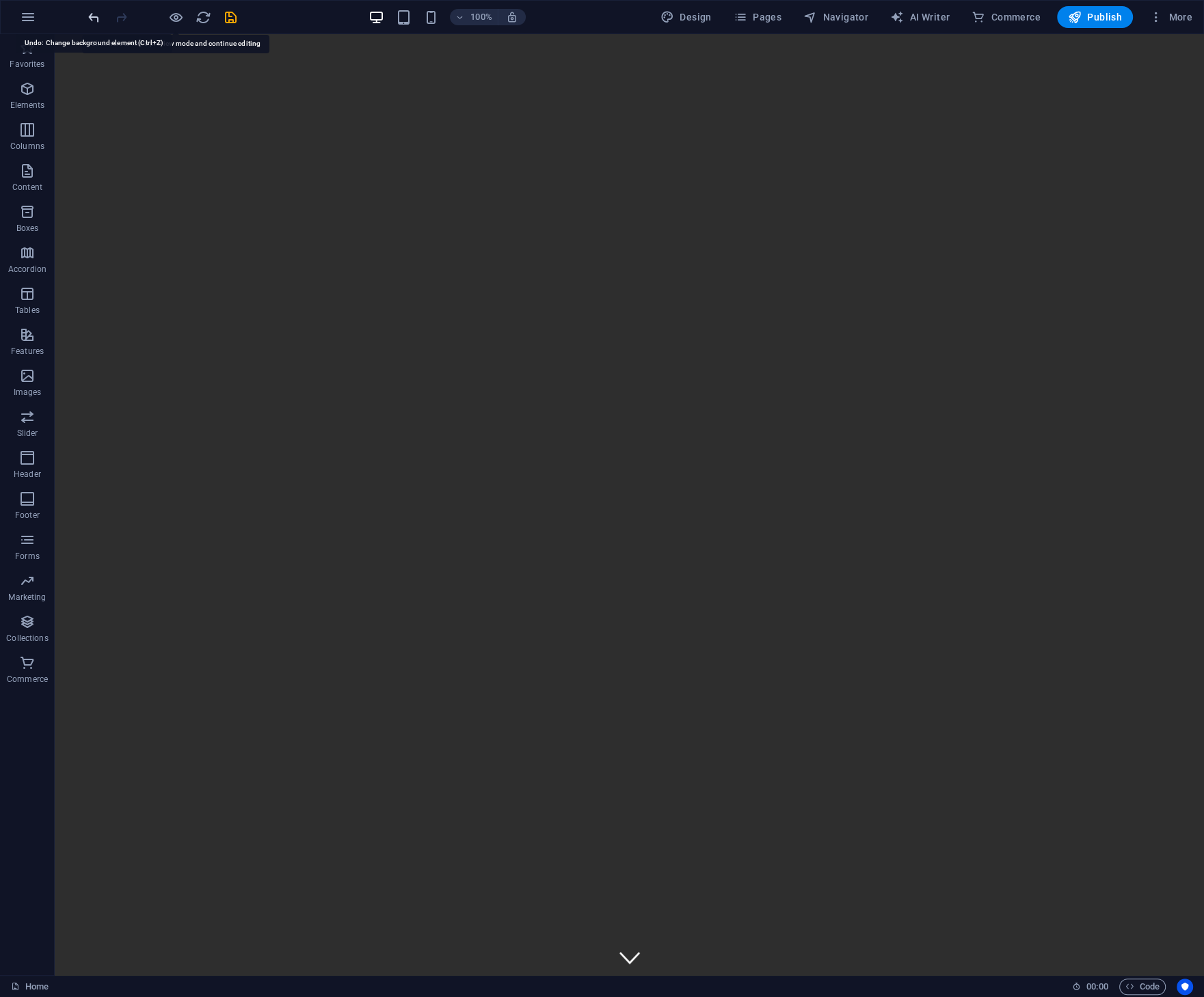
click at [92, 17] on icon "undo" at bounding box center [93, 17] width 16 height 16
